Goal: Use online tool/utility: Use online tool/utility

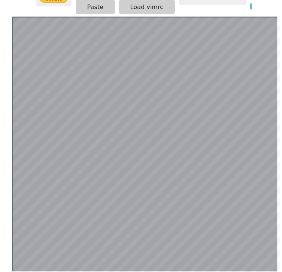
scroll to position [159, 1]
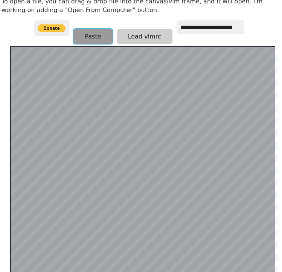
click at [97, 29] on button "Paste" at bounding box center [92, 36] width 39 height 15
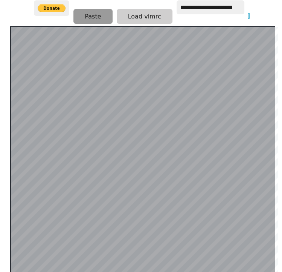
scroll to position [146, 2]
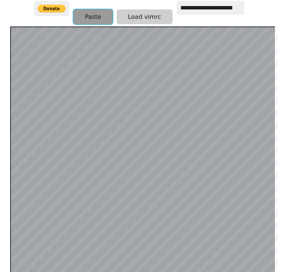
click at [96, 9] on button "Paste" at bounding box center [92, 16] width 39 height 15
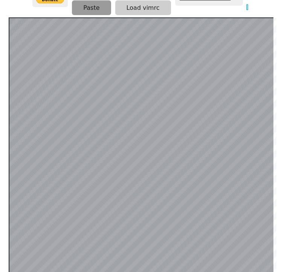
scroll to position [146, 4]
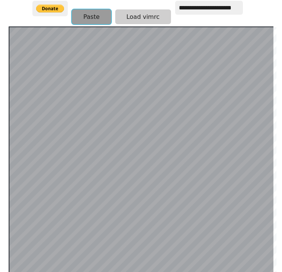
click at [91, 11] on button "Paste" at bounding box center [91, 16] width 39 height 15
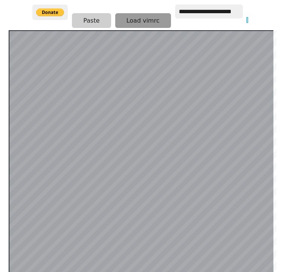
scroll to position [142, 4]
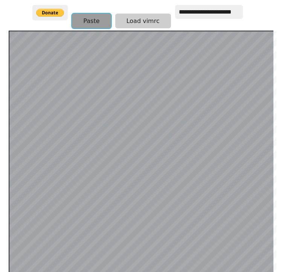
click at [83, 14] on button "Paste" at bounding box center [91, 21] width 39 height 15
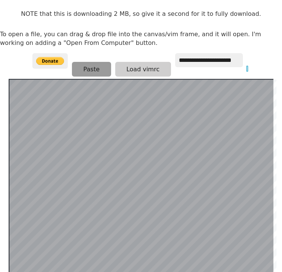
scroll to position [94, 4]
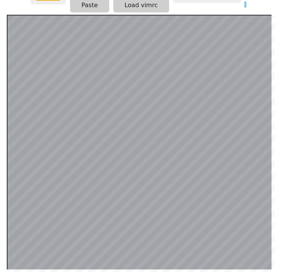
scroll to position [146, 6]
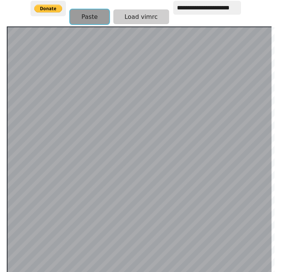
click at [96, 10] on button "Paste" at bounding box center [89, 16] width 39 height 15
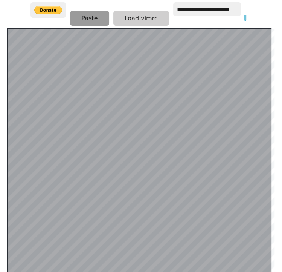
scroll to position [143, 6]
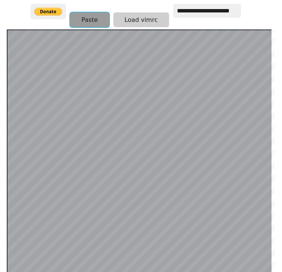
click at [88, 13] on button "Paste" at bounding box center [89, 19] width 39 height 15
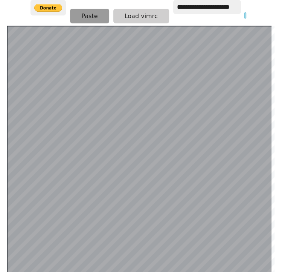
scroll to position [146, 6]
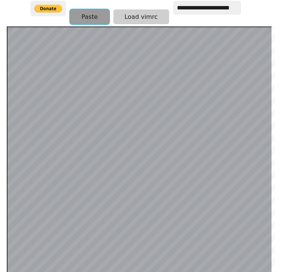
click at [100, 11] on button "Paste" at bounding box center [89, 16] width 39 height 15
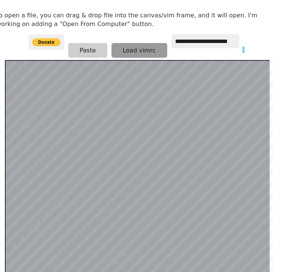
scroll to position [110, 8]
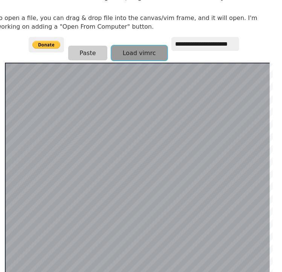
click at [142, 46] on button "Load vimrc" at bounding box center [139, 53] width 56 height 15
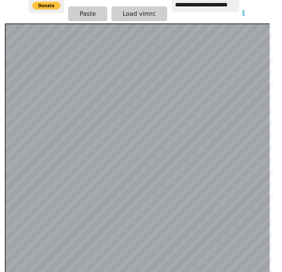
scroll to position [146, 8]
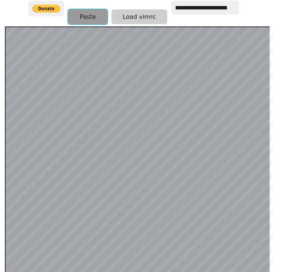
click at [97, 9] on button "Paste" at bounding box center [87, 16] width 39 height 15
